Goal: Task Accomplishment & Management: Manage account settings

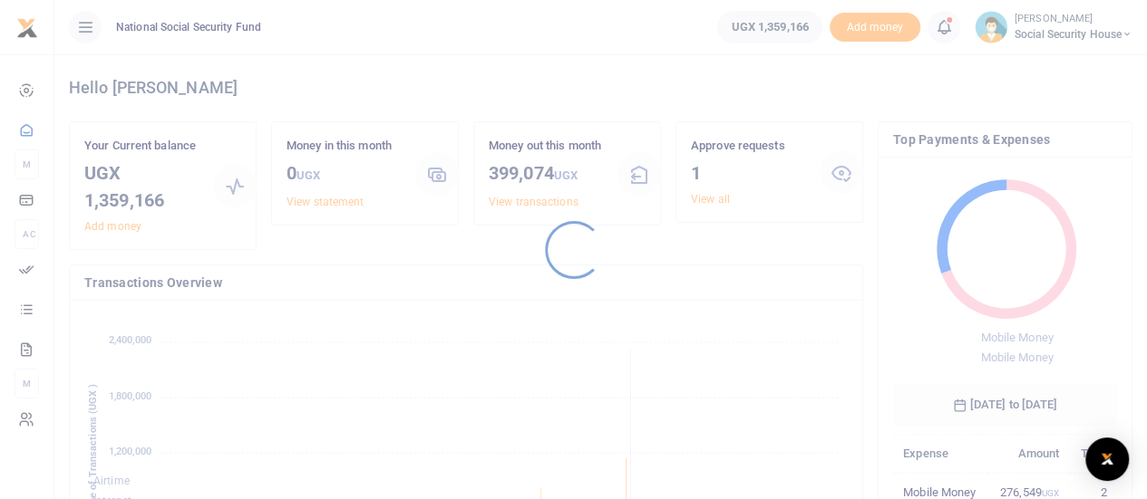
scroll to position [240, 210]
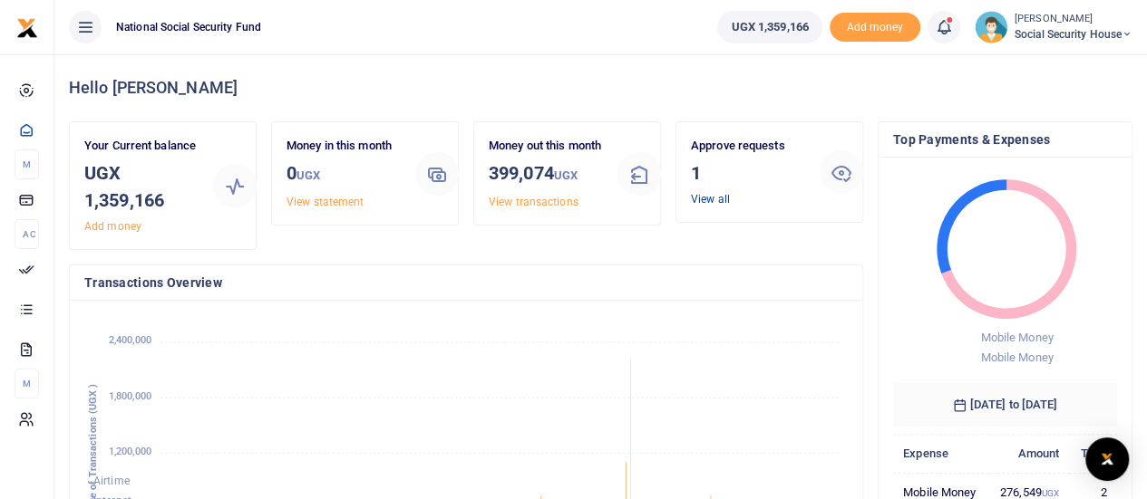
click at [708, 197] on link "View all" at bounding box center [710, 199] width 39 height 13
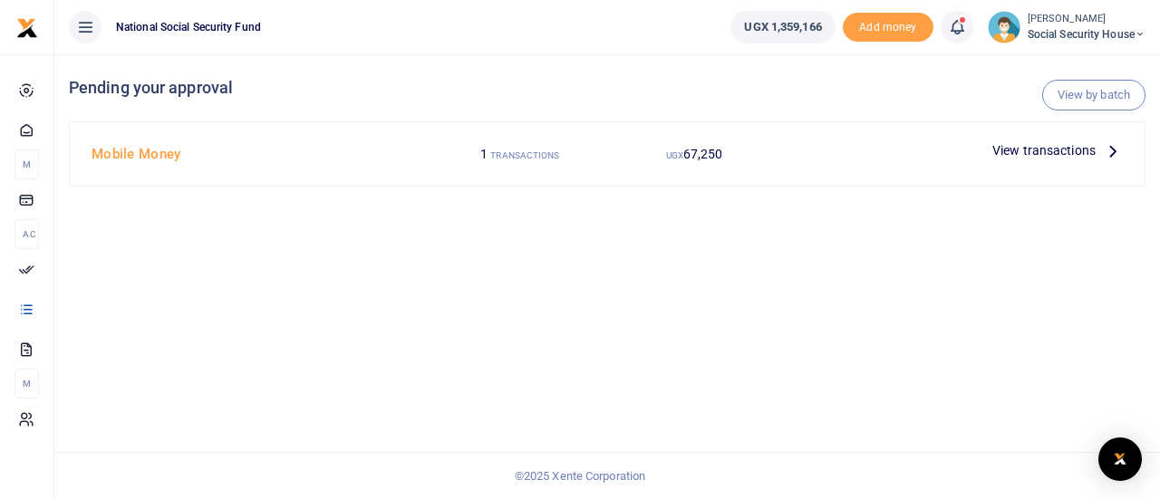
click at [1110, 145] on icon at bounding box center [1113, 151] width 20 height 20
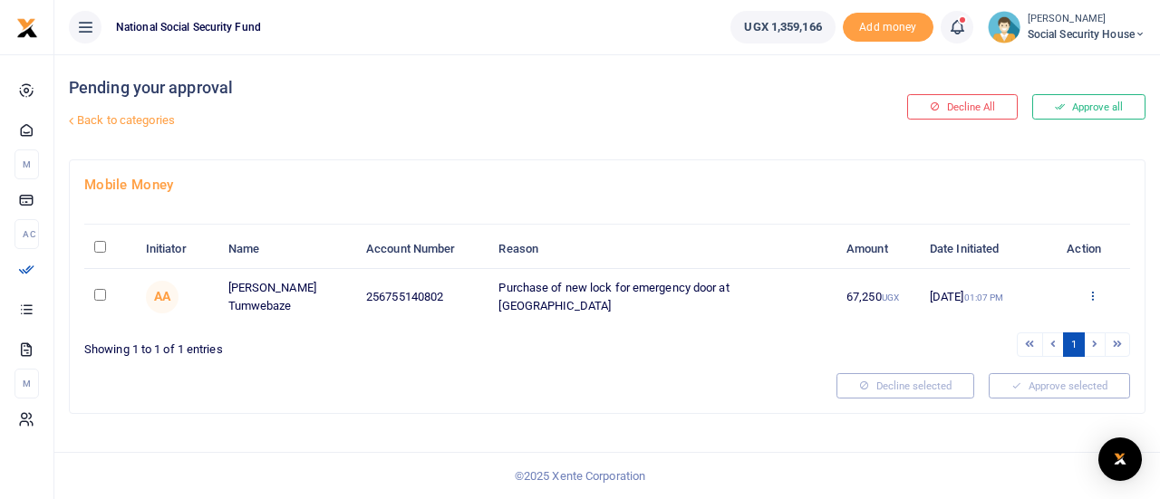
click at [1093, 295] on icon at bounding box center [1093, 295] width 12 height 13
click at [1021, 408] on link "Details" at bounding box center [1026, 405] width 143 height 25
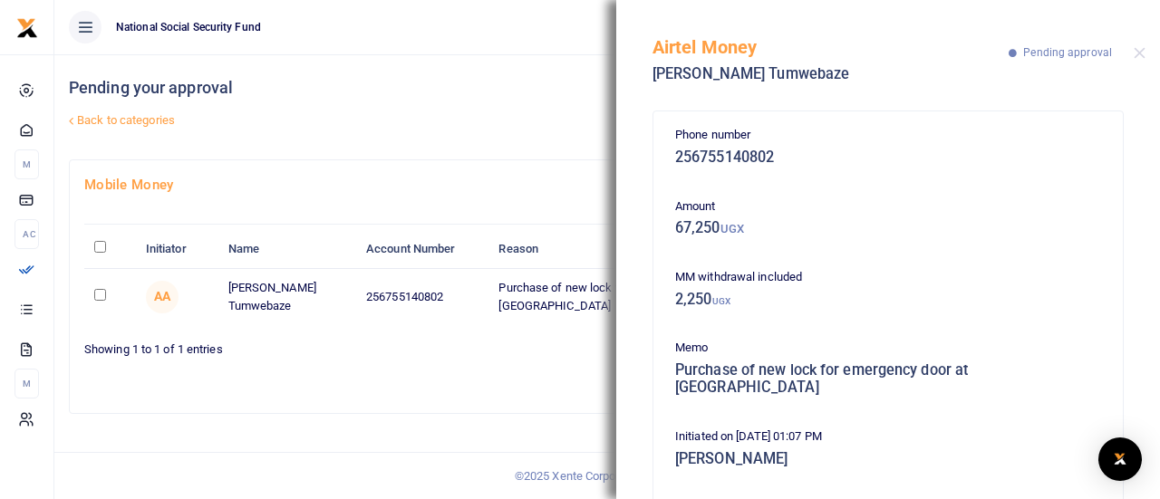
scroll to position [260, 0]
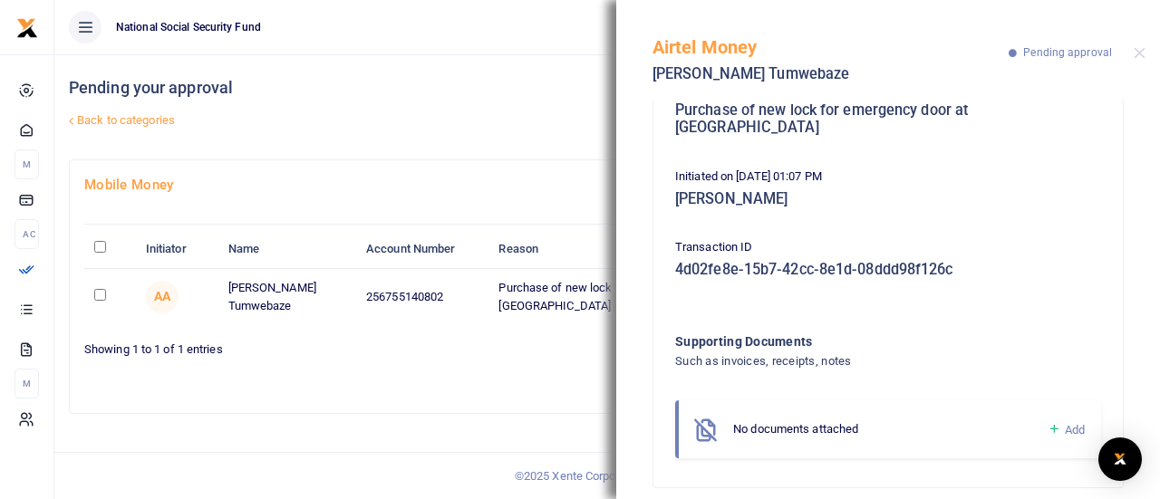
click at [100, 295] on input "checkbox" at bounding box center [100, 295] width 12 height 12
checkbox input "true"
click at [448, 348] on div "Showing 1 to 1 of 1 entries" at bounding box center [342, 345] width 516 height 28
click at [509, 188] on h4 "Mobile Money" at bounding box center [607, 185] width 1046 height 20
click at [1144, 53] on button "Close" at bounding box center [1140, 53] width 12 height 12
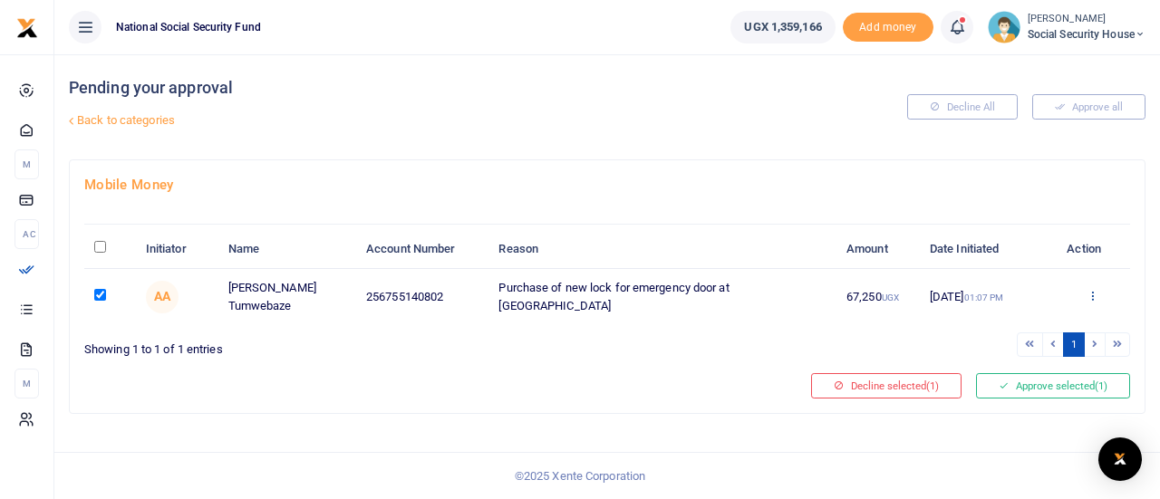
click at [1092, 293] on icon at bounding box center [1093, 295] width 12 height 13
click at [1016, 318] on link "Approve" at bounding box center [1026, 324] width 143 height 25
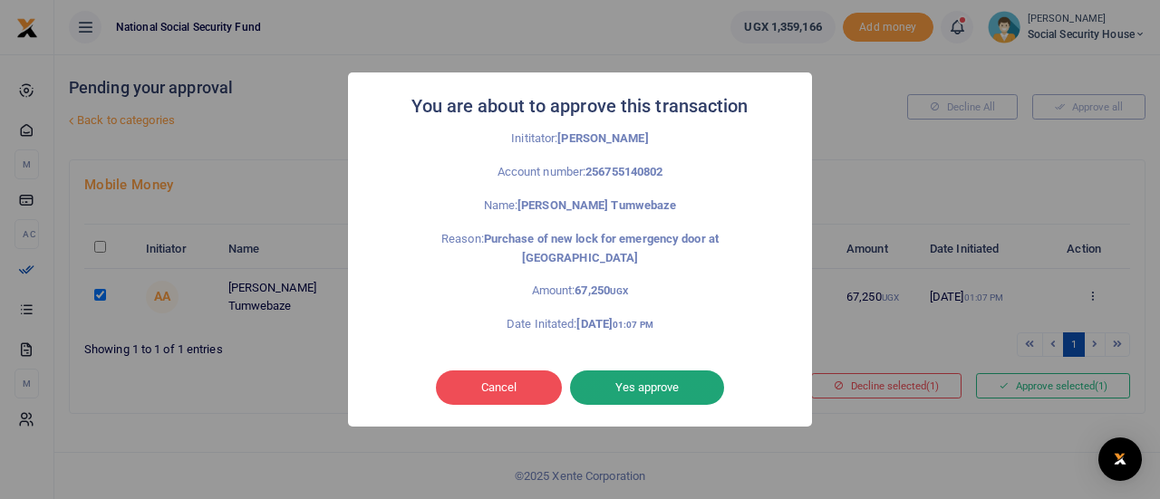
click at [664, 373] on button "Yes approve" at bounding box center [647, 388] width 154 height 34
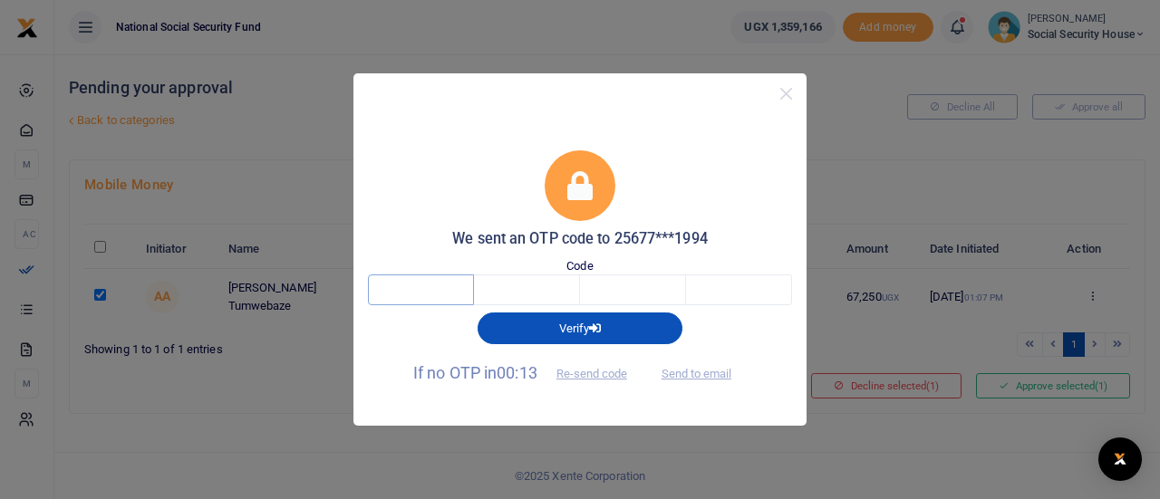
click at [441, 291] on input "text" at bounding box center [421, 290] width 106 height 31
type input "4"
type input "6"
type input "8"
type input "1"
